Goal: Information Seeking & Learning: Learn about a topic

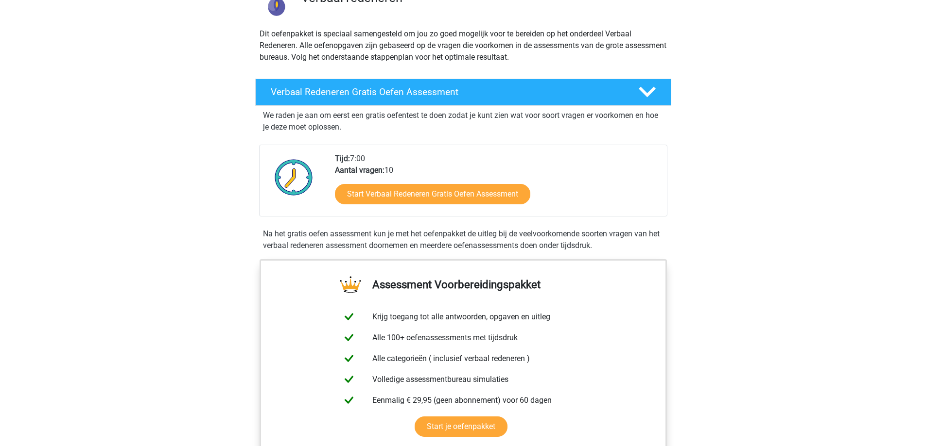
scroll to position [130, 0]
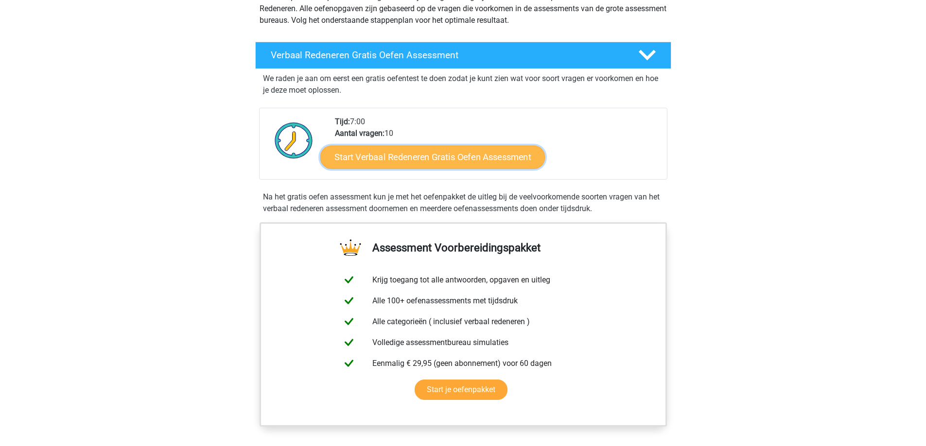
click at [420, 165] on link "Start Verbaal Redeneren Gratis Oefen Assessment" at bounding box center [432, 157] width 224 height 23
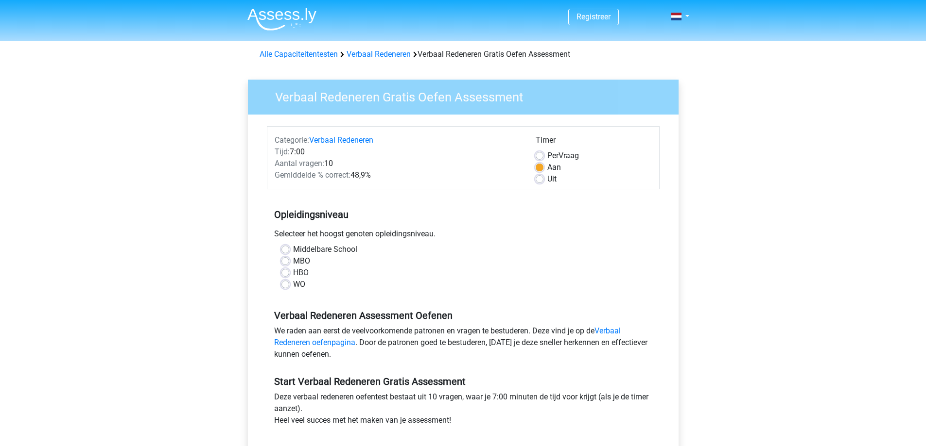
click at [293, 288] on label "WO" at bounding box center [299, 285] width 12 height 12
click at [286, 288] on input "WO" at bounding box center [285, 284] width 8 height 10
radio input "true"
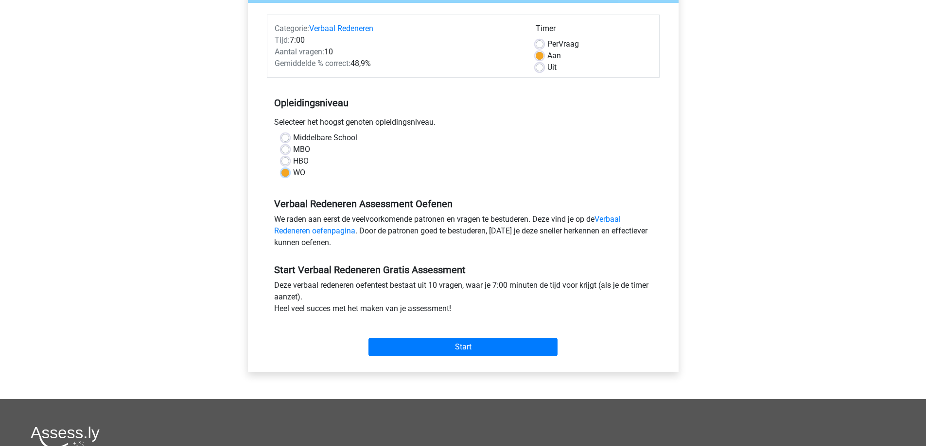
scroll to position [130, 0]
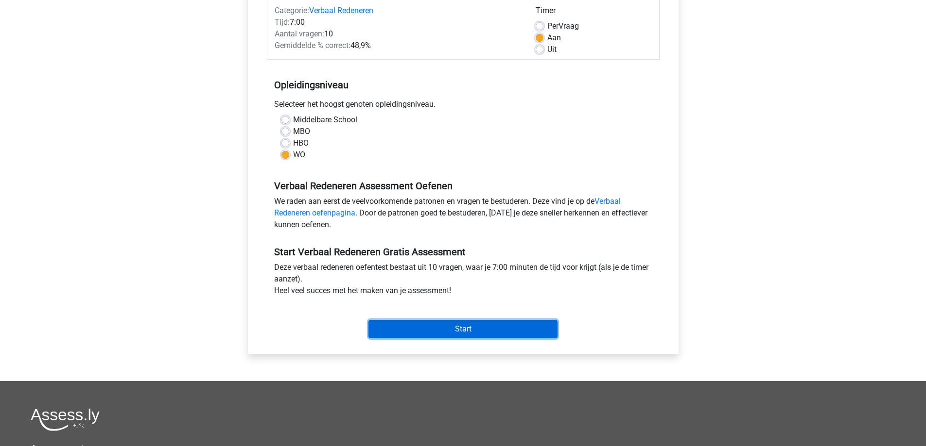
click at [472, 331] on input "Start" at bounding box center [462, 329] width 189 height 18
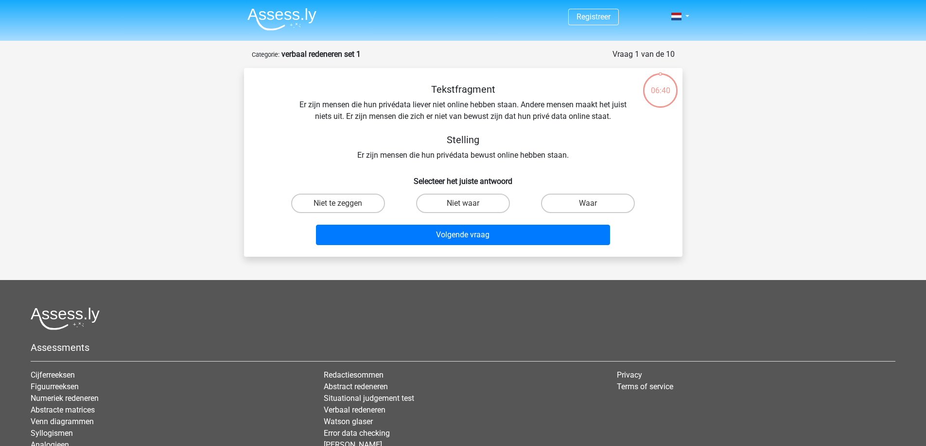
click at [338, 206] on input "Niet te zeggen" at bounding box center [341, 207] width 6 height 6
radio input "true"
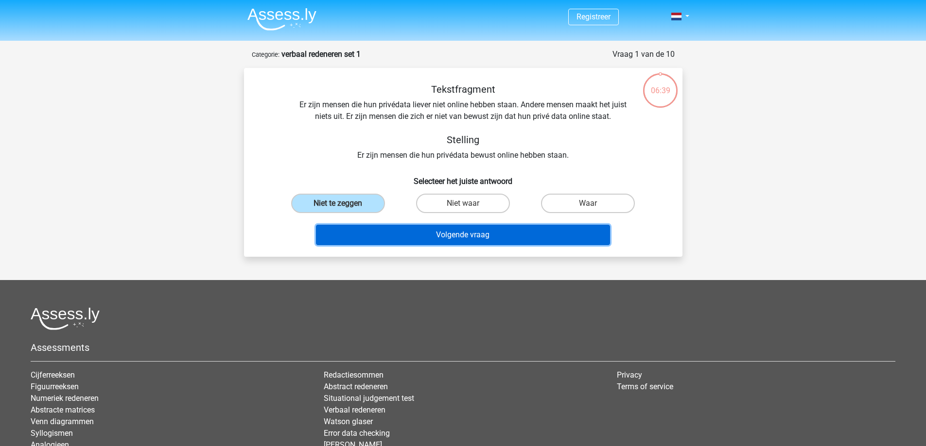
click at [446, 231] on button "Volgende vraag" at bounding box center [463, 235] width 294 height 20
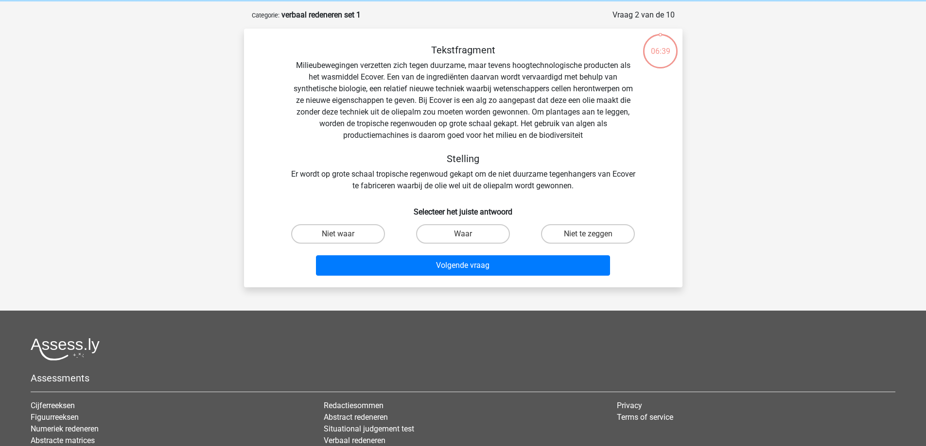
scroll to position [49, 0]
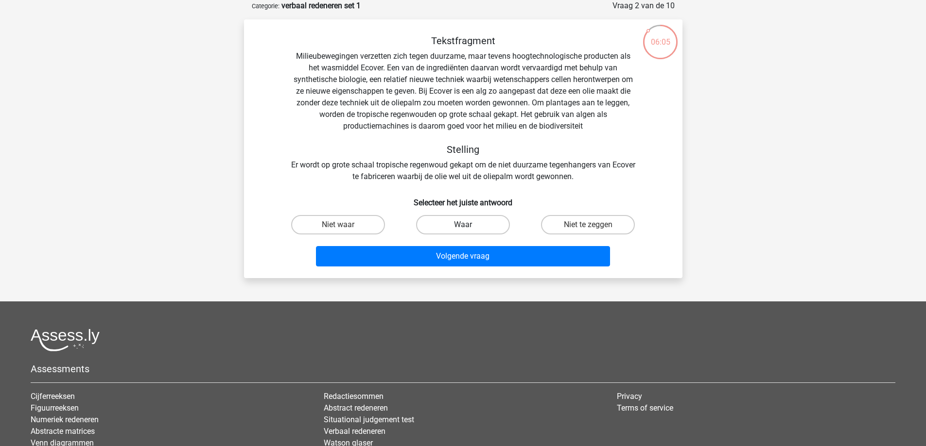
click at [448, 221] on label "Waar" at bounding box center [463, 224] width 94 height 19
click at [463, 225] on input "Waar" at bounding box center [466, 228] width 6 height 6
radio input "true"
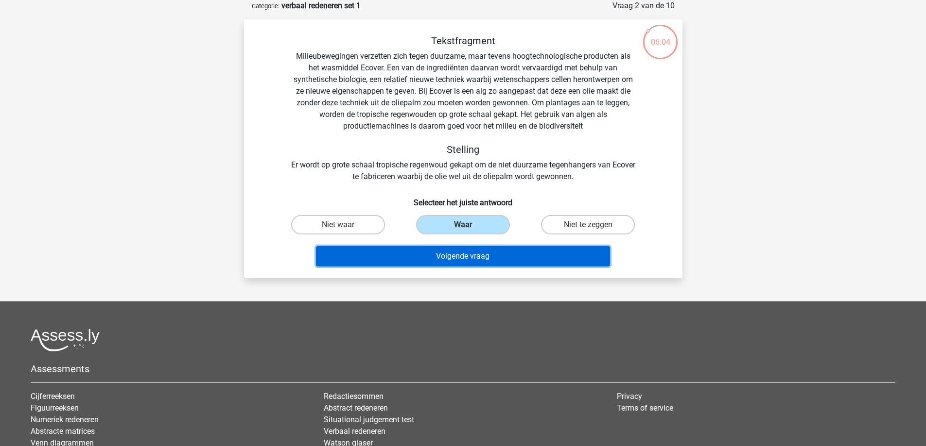
click at [494, 257] on button "Volgende vraag" at bounding box center [463, 256] width 294 height 20
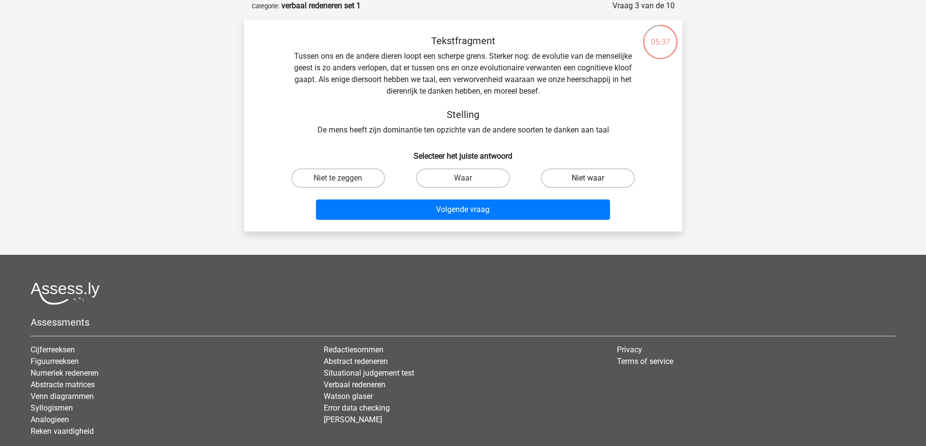
click at [583, 174] on label "Niet waar" at bounding box center [588, 178] width 94 height 19
click at [588, 178] on input "Niet waar" at bounding box center [591, 181] width 6 height 6
radio input "true"
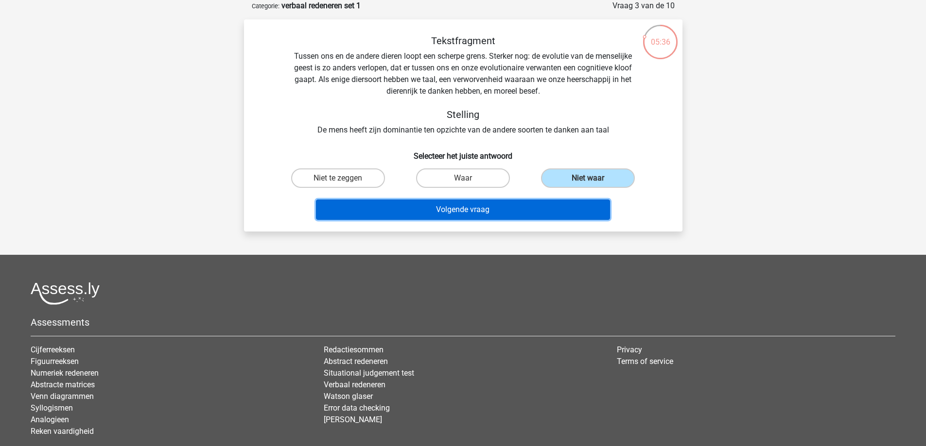
click at [468, 212] on button "Volgende vraag" at bounding box center [463, 210] width 294 height 20
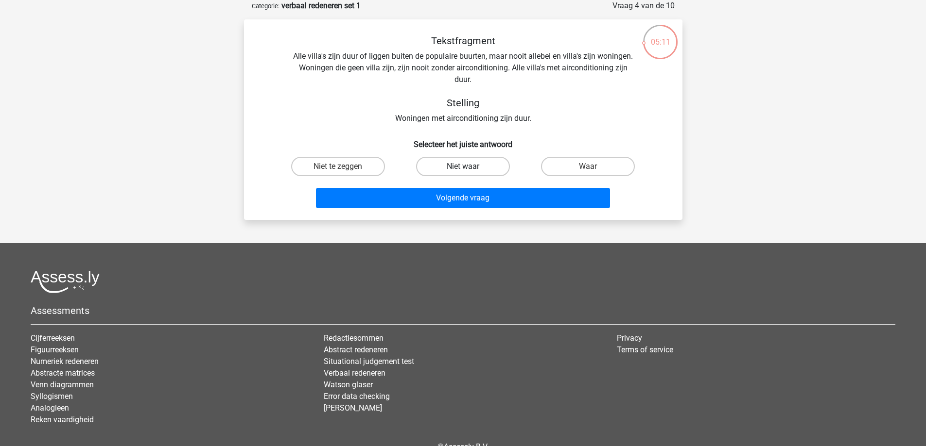
click at [446, 166] on label "Niet waar" at bounding box center [463, 166] width 94 height 19
click at [463, 167] on input "Niet waar" at bounding box center [466, 170] width 6 height 6
radio input "true"
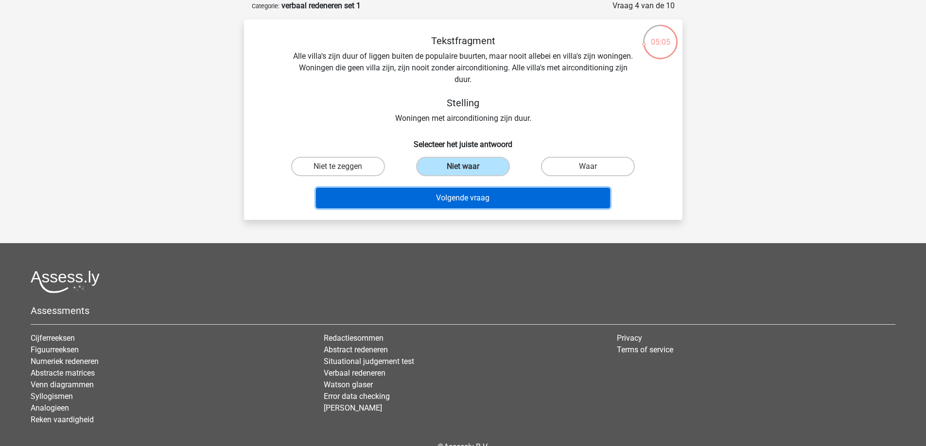
click at [474, 202] on button "Volgende vraag" at bounding box center [463, 198] width 294 height 20
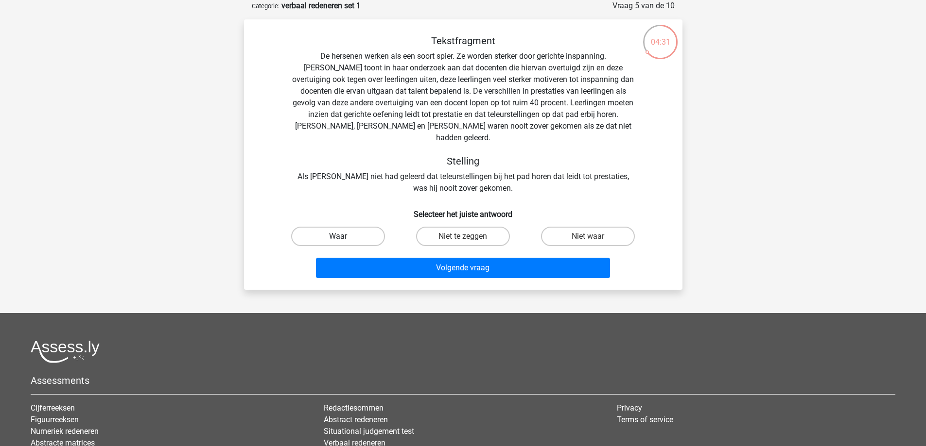
click at [371, 227] on label "Waar" at bounding box center [338, 236] width 94 height 19
click at [344, 237] on input "Waar" at bounding box center [341, 240] width 6 height 6
radio input "true"
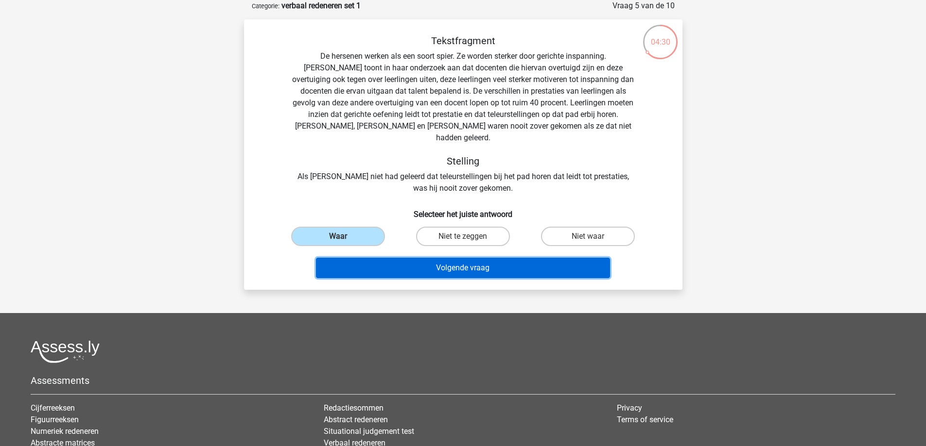
click at [486, 258] on button "Volgende vraag" at bounding box center [463, 268] width 294 height 20
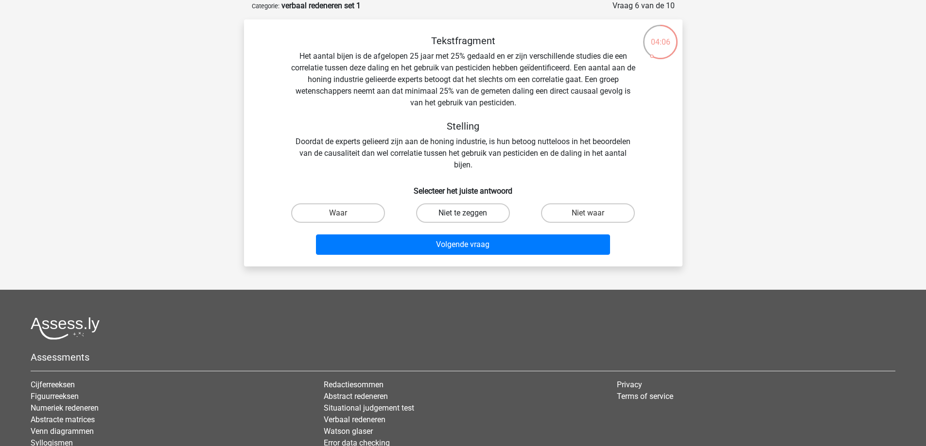
click at [479, 217] on label "Niet te zeggen" at bounding box center [463, 213] width 94 height 19
click at [469, 217] on input "Niet te zeggen" at bounding box center [466, 216] width 6 height 6
radio input "true"
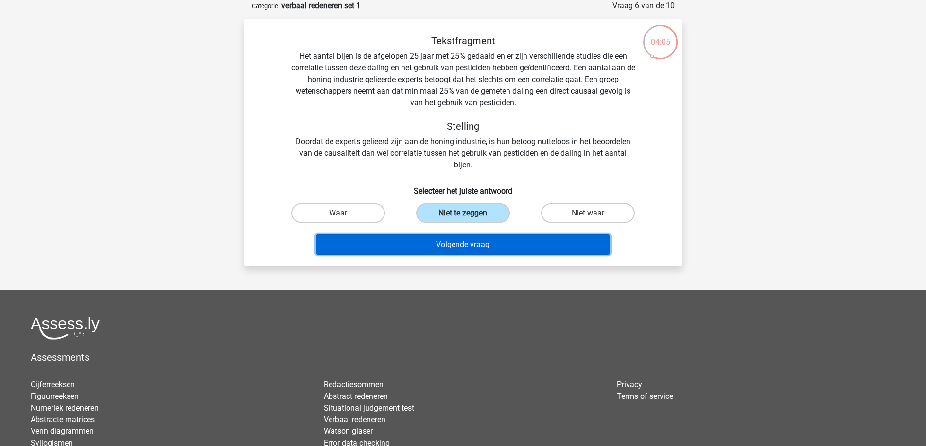
click at [482, 242] on button "Volgende vraag" at bounding box center [463, 245] width 294 height 20
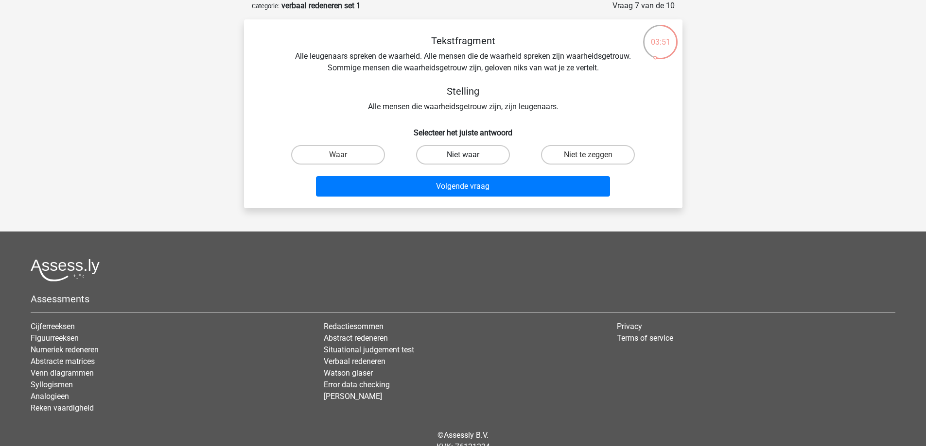
click at [462, 154] on label "Niet waar" at bounding box center [463, 154] width 94 height 19
click at [463, 155] on input "Niet waar" at bounding box center [466, 158] width 6 height 6
radio input "true"
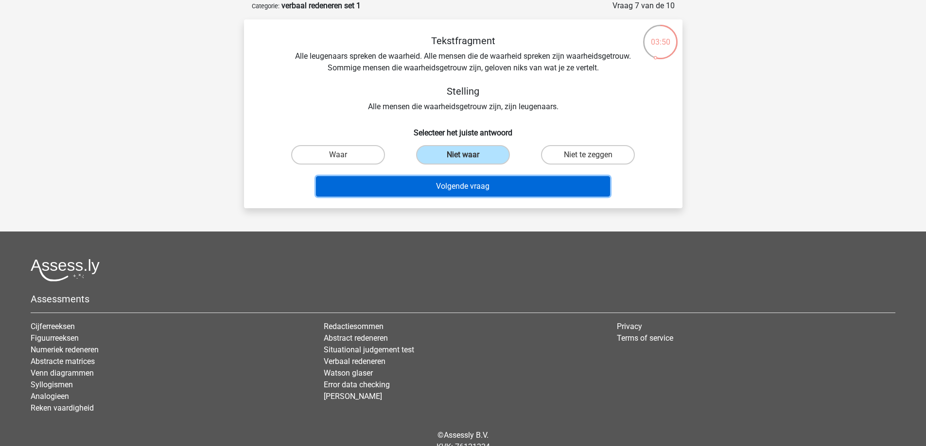
click at [484, 185] on button "Volgende vraag" at bounding box center [463, 186] width 294 height 20
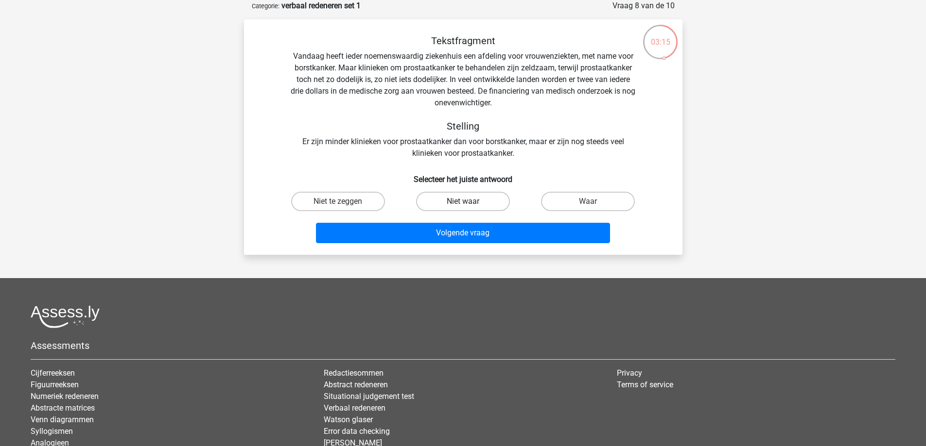
click at [450, 203] on label "Niet waar" at bounding box center [463, 201] width 94 height 19
click at [463, 203] on input "Niet waar" at bounding box center [466, 205] width 6 height 6
radio input "true"
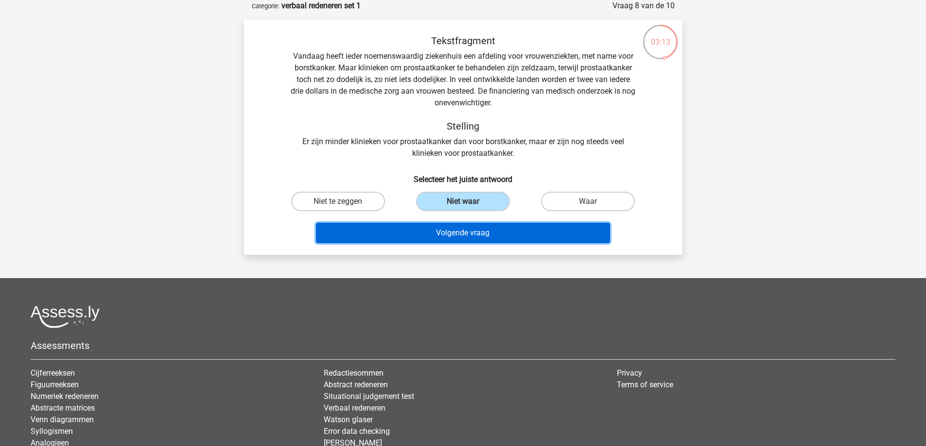
click at [427, 236] on button "Volgende vraag" at bounding box center [463, 233] width 294 height 20
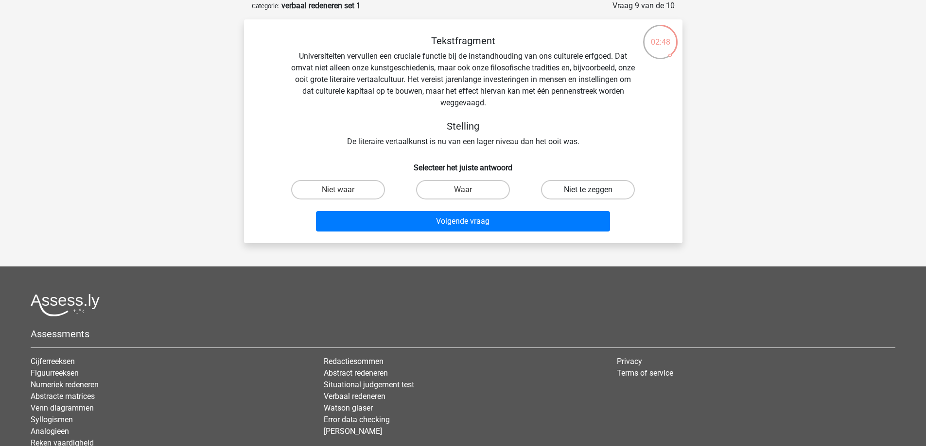
click at [558, 191] on label "Niet te zeggen" at bounding box center [588, 189] width 94 height 19
click at [588, 191] on input "Niet te zeggen" at bounding box center [591, 193] width 6 height 6
radio input "true"
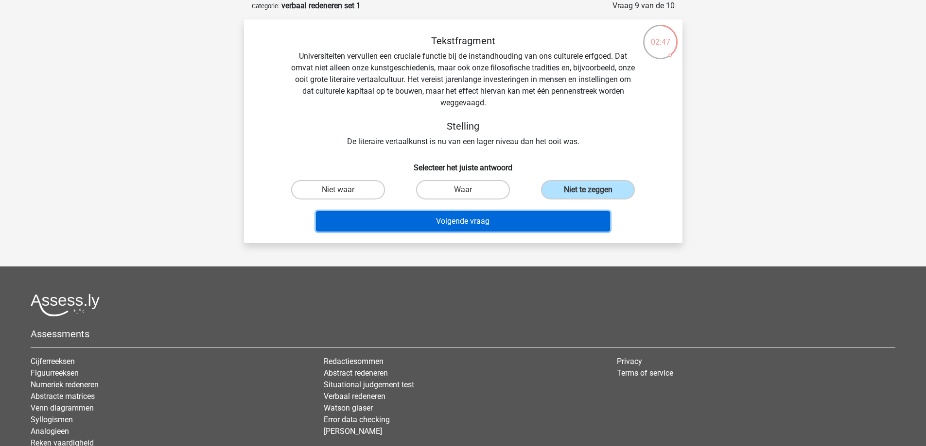
click at [507, 220] on button "Volgende vraag" at bounding box center [463, 221] width 294 height 20
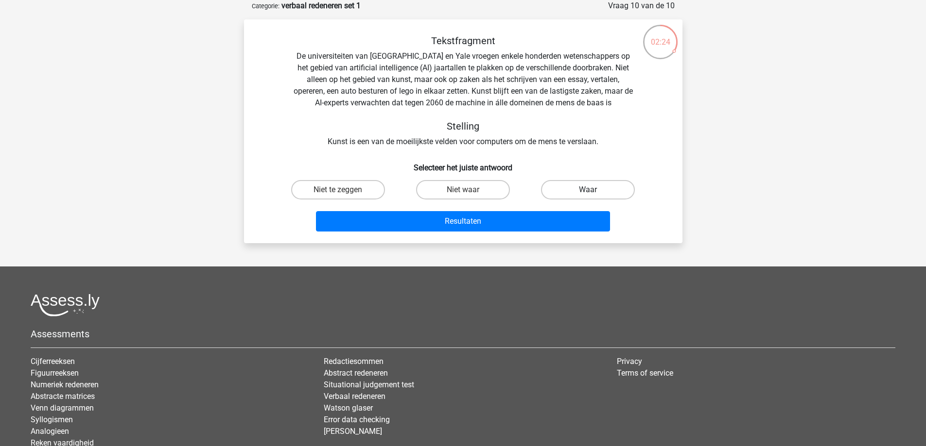
click at [586, 190] on label "Waar" at bounding box center [588, 189] width 94 height 19
click at [588, 190] on input "Waar" at bounding box center [591, 193] width 6 height 6
radio input "true"
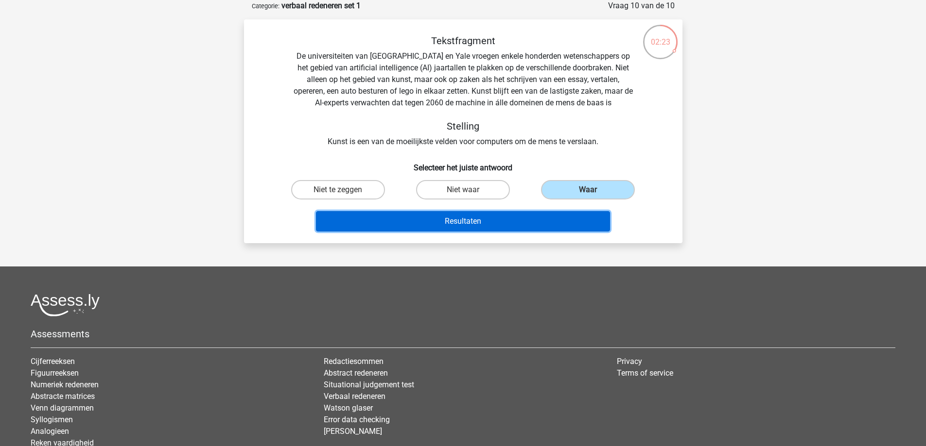
click at [522, 221] on button "Resultaten" at bounding box center [463, 221] width 294 height 20
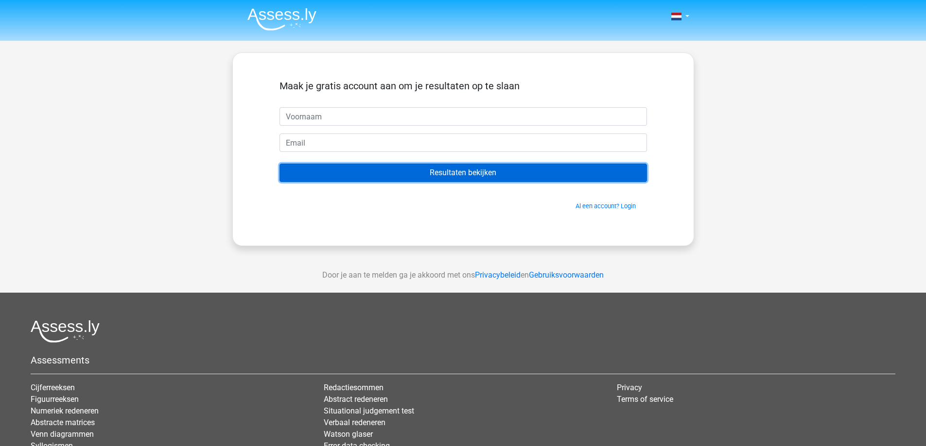
click at [440, 182] on input "Resultaten bekijken" at bounding box center [462, 173] width 367 height 18
